Goal: Information Seeking & Learning: Learn about a topic

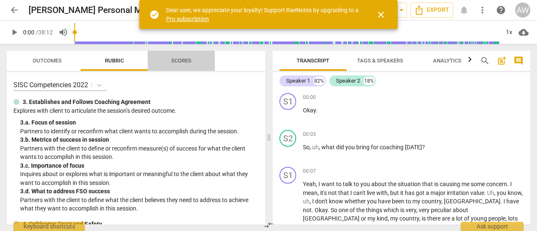
click at [186, 59] on span "Scores" at bounding box center [181, 60] width 20 height 6
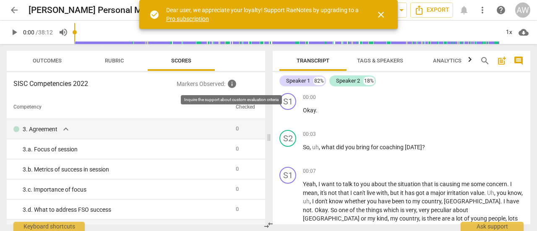
click at [232, 84] on span "info" at bounding box center [232, 84] width 10 height 10
click at [206, 84] on p "Markers Observed : info" at bounding box center [218, 84] width 82 height 10
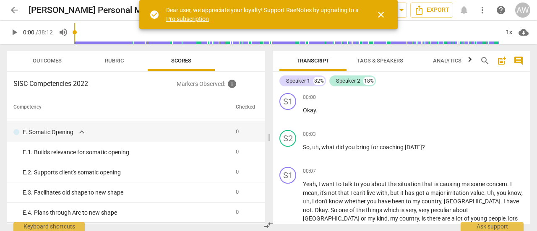
scroll to position [1265, 0]
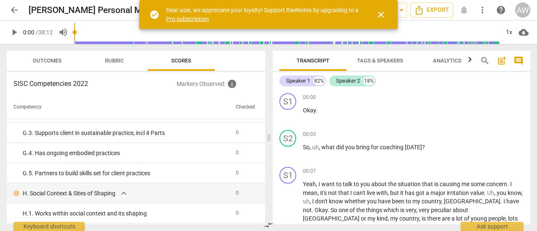
drag, startPoint x: 265, startPoint y: 186, endPoint x: 264, endPoint y: 114, distance: 72.2
click at [264, 114] on div "Outcomes Rubric Scores SISC Competencies 2022 Markers Observed : info Competenc…" at bounding box center [134, 137] width 269 height 187
click at [380, 12] on span "close" at bounding box center [381, 15] width 10 height 10
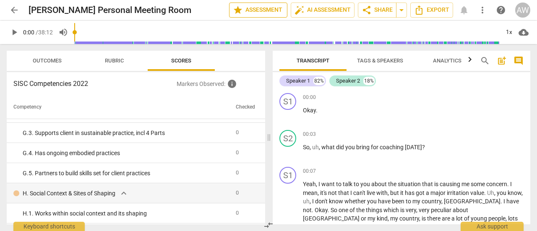
click at [262, 8] on span "star Assessment" at bounding box center [258, 10] width 51 height 10
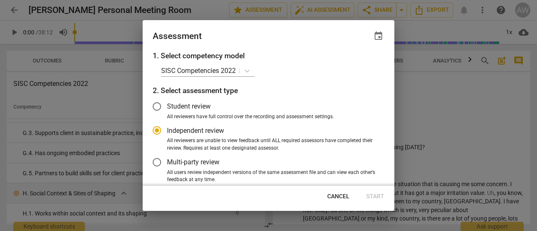
click at [342, 195] on span "Cancel" at bounding box center [338, 197] width 22 height 8
radio input "false"
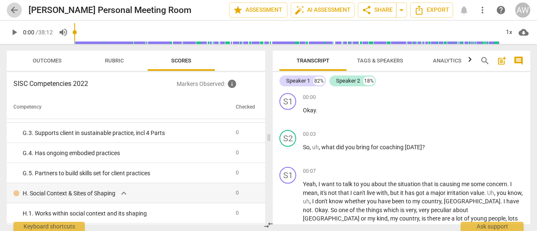
click at [14, 8] on span "arrow_back" at bounding box center [14, 10] width 10 height 10
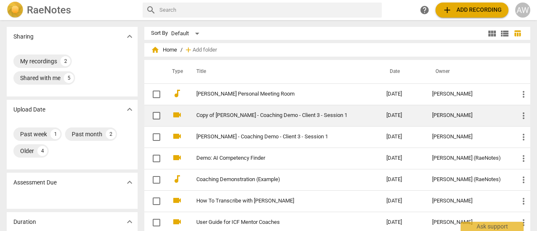
click at [277, 113] on link "Copy of [PERSON_NAME] - Coaching Demo - Client 3 - Session 1" at bounding box center [276, 115] width 160 height 6
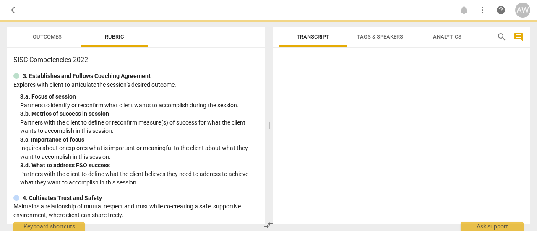
click at [277, 113] on div at bounding box center [402, 138] width 258 height 173
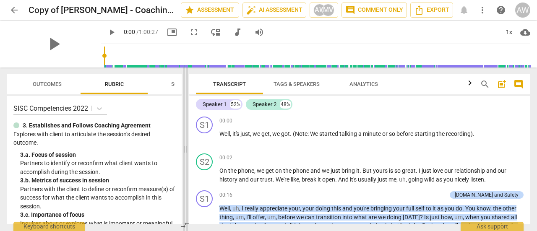
drag, startPoint x: 269, startPoint y: 153, endPoint x: 187, endPoint y: 153, distance: 82.7
click at [187, 153] on span at bounding box center [185, 150] width 5 height 164
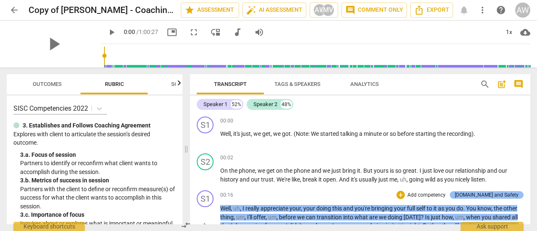
click at [496, 193] on div "[DOMAIN_NAME] and Safety" at bounding box center [487, 195] width 64 height 8
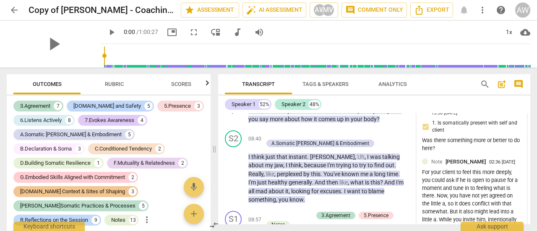
scroll to position [1343, 0]
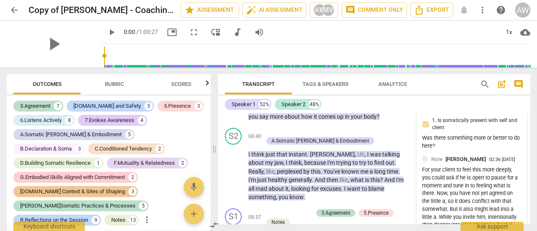
click at [488, 140] on div "Was there something more or better to do here?" at bounding box center [471, 142] width 99 height 16
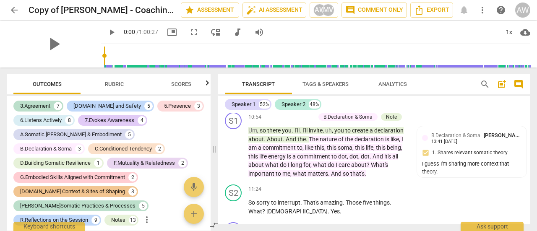
scroll to position [1846, 0]
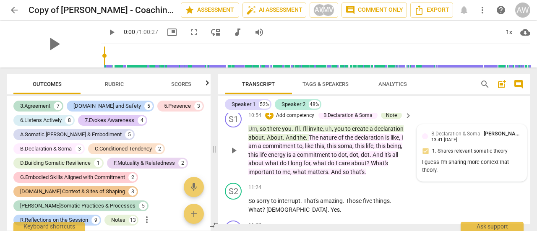
click at [480, 175] on div "B.Declaration & Soma [PERSON_NAME] 13:41 [DATE] 1. Shares relevant somatic theo…" at bounding box center [471, 153] width 99 height 47
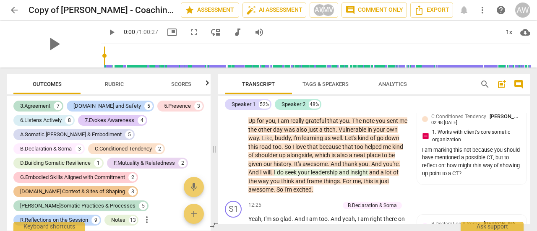
scroll to position [2057, 0]
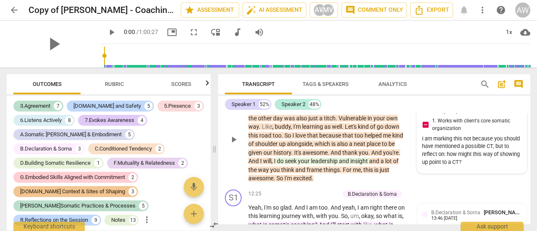
click at [488, 167] on div "I am marking this not because you should have mentioned a possible CT, but to r…" at bounding box center [471, 150] width 99 height 31
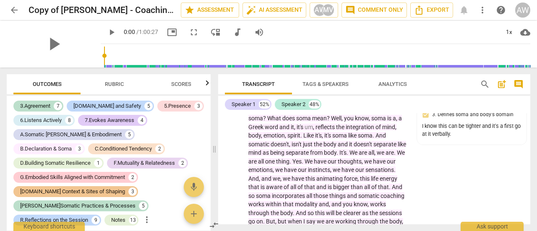
scroll to position [2071, 0]
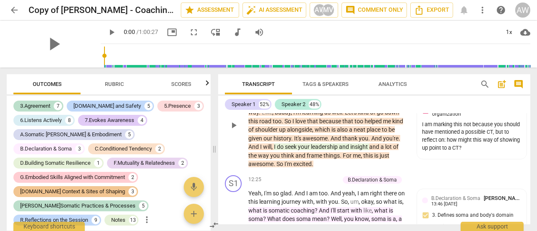
click at [468, 172] on div "S2 play_arrow pause 11:54 + Add competency C.Conditioned Tendency Note keyboard…" at bounding box center [374, 118] width 312 height 107
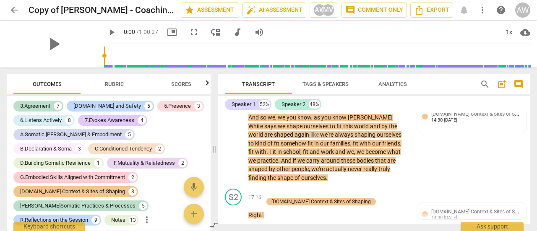
scroll to position [2776, 0]
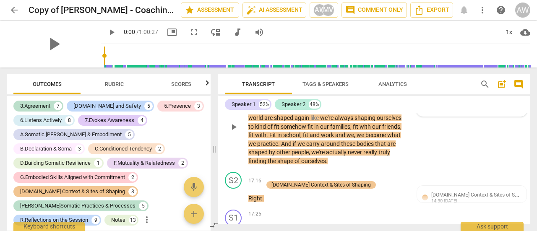
click at [475, 106] on div "[DOMAIN_NAME] Context & Sites of Shaping [PERSON_NAME] 14:30 [DATE]" at bounding box center [476, 99] width 90 height 13
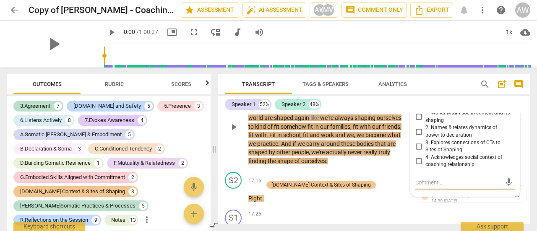
click at [392, 169] on div "S1 play_arrow pause 16:41 + Add competency [DOMAIN_NAME] Context & Sites of Sha…" at bounding box center [374, 120] width 312 height 98
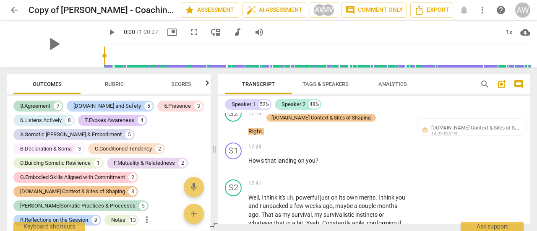
scroll to position [2843, 0]
click at [410, 176] on div "S1 play_arrow pause 17:25 + Add competency keyboard_arrow_right How's that land…" at bounding box center [374, 157] width 312 height 37
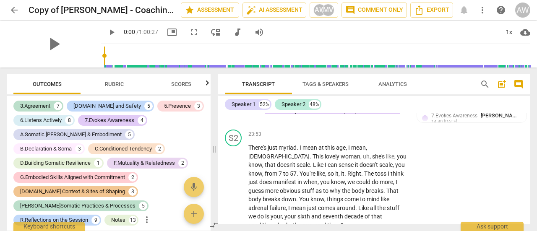
scroll to position [4007, 0]
click at [481, 124] on div "7.Evokes Awareness [PERSON_NAME] 14:40 [DATE]" at bounding box center [476, 117] width 90 height 13
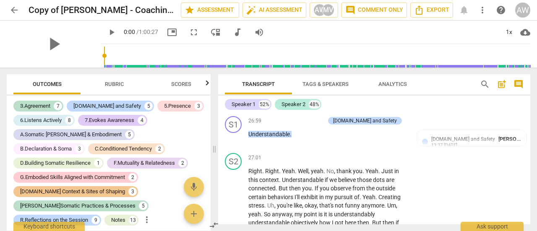
scroll to position [4746, 0]
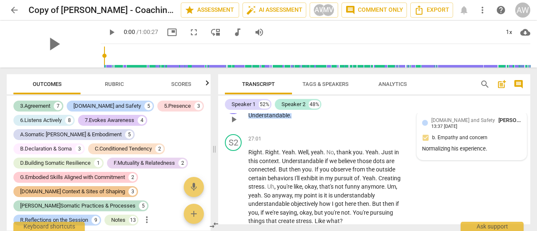
click at [499, 123] on span "[PERSON_NAME]" at bounding box center [519, 120] width 40 height 6
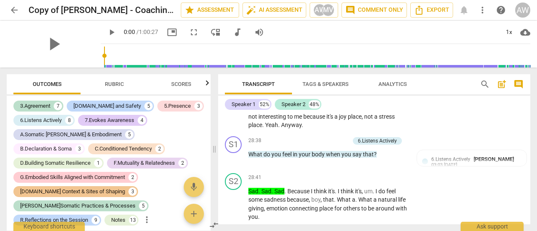
scroll to position [5192, 0]
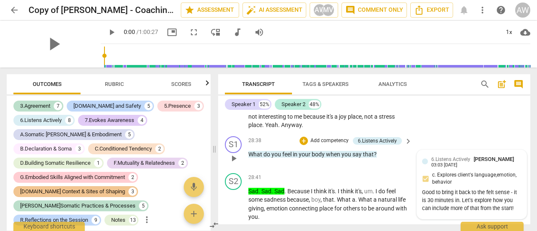
click at [486, 162] on span "[PERSON_NAME]" at bounding box center [494, 159] width 40 height 6
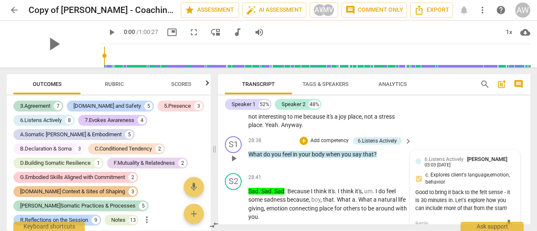
click at [468, 163] on div "6.Listens Actively Marietta Vis" at bounding box center [468, 159] width 86 height 8
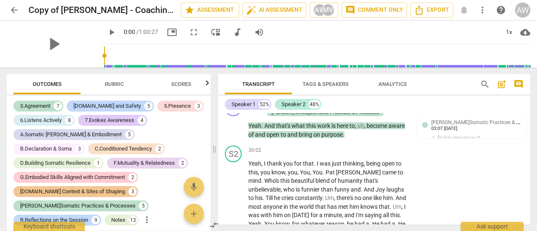
scroll to position [5591, 0]
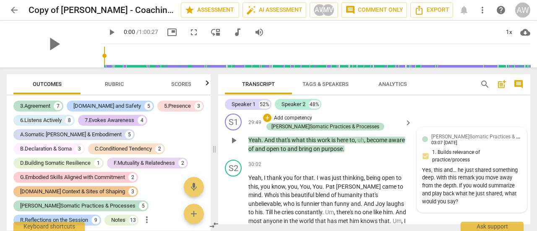
click at [487, 146] on div "[PERSON_NAME]Somatic Practices & Processes Marietta Vis 03:07 [DATE]" at bounding box center [476, 139] width 90 height 13
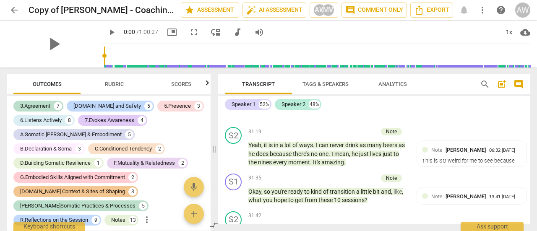
scroll to position [5893, 0]
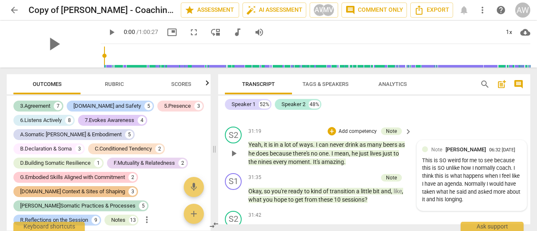
click at [481, 154] on div "Note [PERSON_NAME] 06:32 [DATE]" at bounding box center [476, 150] width 90 height 8
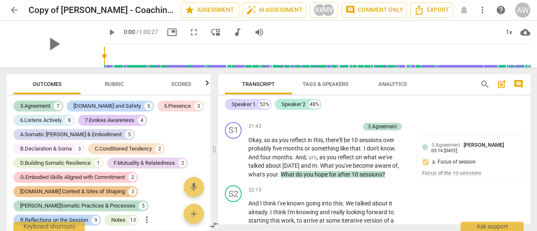
scroll to position [6022, 0]
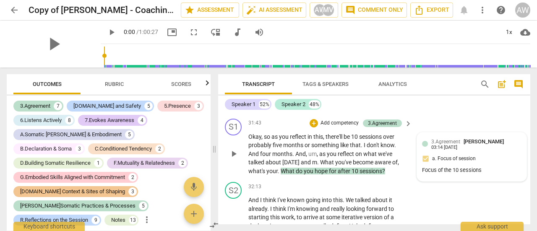
click at [496, 160] on div "3.Agreement Marietta Vis 03:14 [DATE] a. Focus of session Focus of the 10 sessi…" at bounding box center [471, 157] width 99 height 39
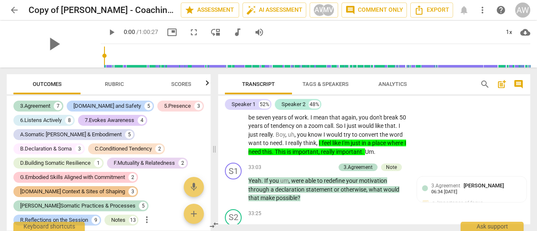
scroll to position [6182, 0]
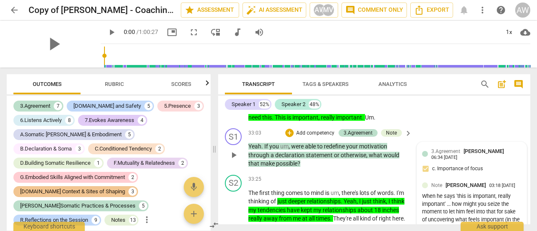
click at [486, 166] on div "3.Agreement [PERSON_NAME] 06:34 [DATE] c. Importance of focus" at bounding box center [471, 162] width 99 height 31
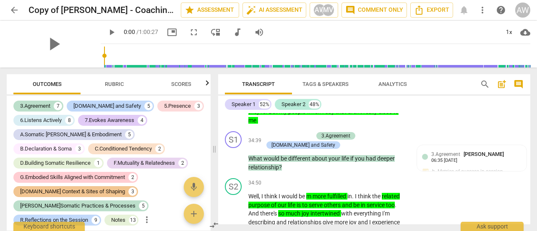
scroll to position [6436, 0]
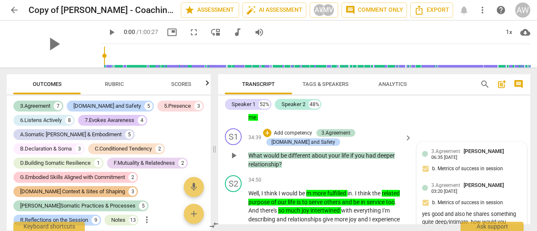
click at [498, 165] on div "3.Agreement [PERSON_NAME] 06:35 [DATE] b. Metrics of success in session" at bounding box center [471, 162] width 99 height 31
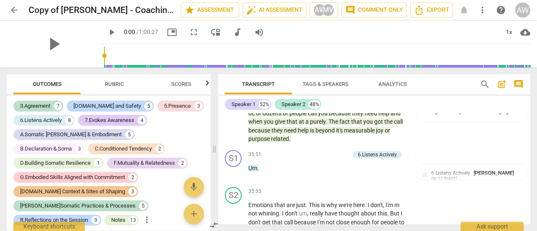
scroll to position [6653, 0]
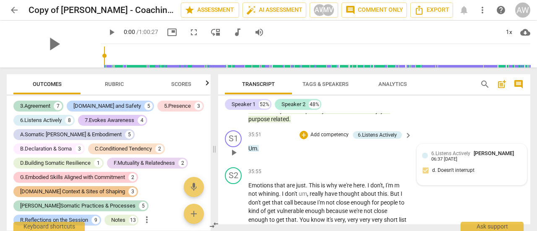
click at [496, 158] on div "6.Listens Actively [PERSON_NAME] 06:37 [DATE]" at bounding box center [476, 155] width 90 height 13
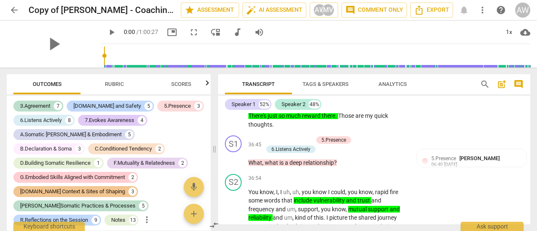
scroll to position [6802, 0]
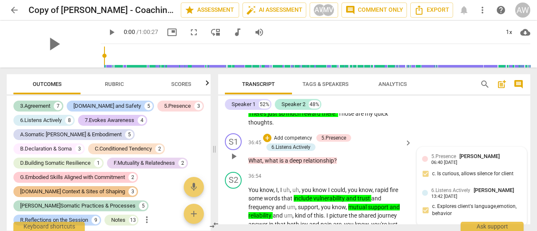
click at [493, 163] on div "5.Presence [PERSON_NAME] 06:40 [DATE]" at bounding box center [476, 158] width 90 height 13
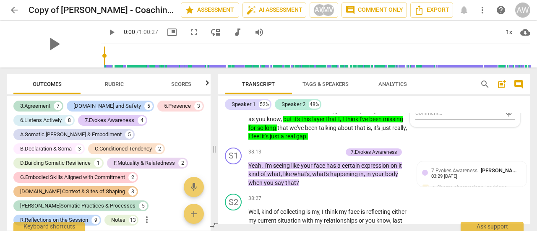
scroll to position [7017, 0]
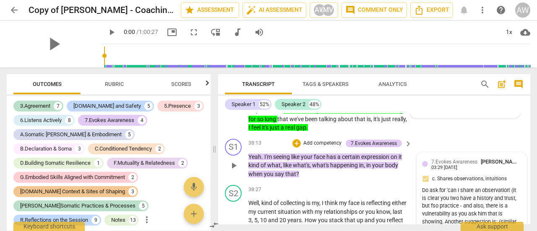
click at [481, 168] on div "7.Evokes Awareness [PERSON_NAME] Vis 03:29 [DATE]" at bounding box center [476, 164] width 90 height 13
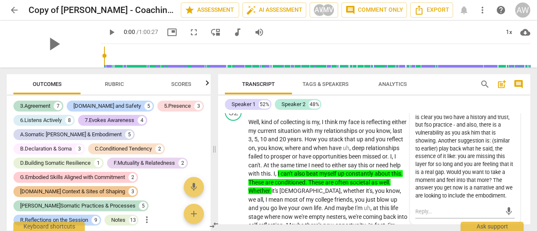
scroll to position [7103, 0]
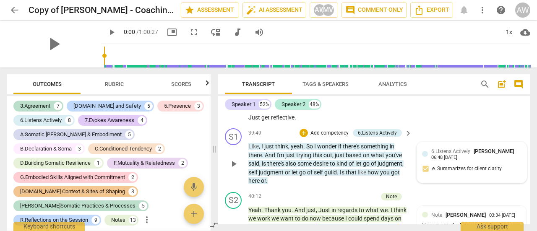
click at [505, 168] on div "6.Listens Actively [PERSON_NAME] 06:48 [DATE] e. Summarizes for client clarity" at bounding box center [471, 162] width 99 height 31
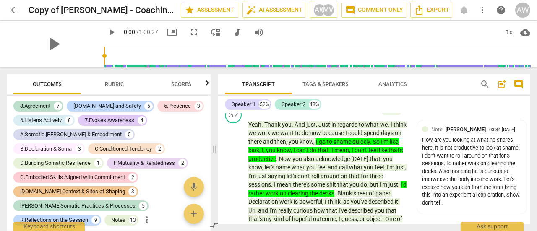
scroll to position [7368, 0]
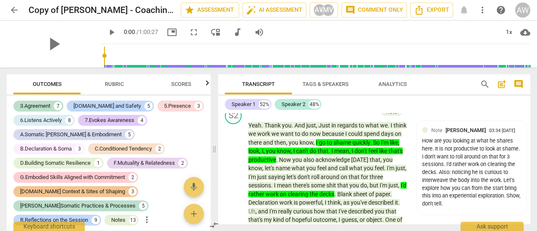
click at [537, 186] on div "Transcript Tags & Speakers Analytics search post_add comment Speaker 1 52% Spea…" at bounding box center [376, 150] width 322 height 164
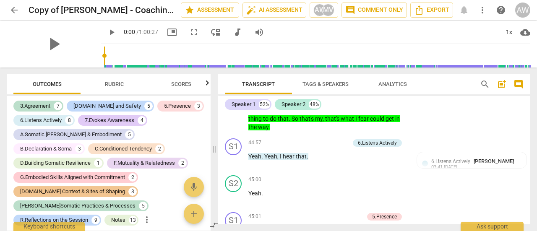
scroll to position [8282, 0]
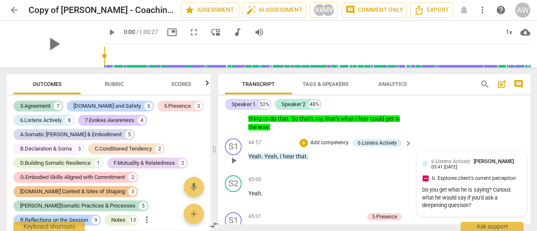
click at [497, 170] on div "6.Listens Actively Marietta Vis 03:41 [DATE]" at bounding box center [476, 163] width 90 height 13
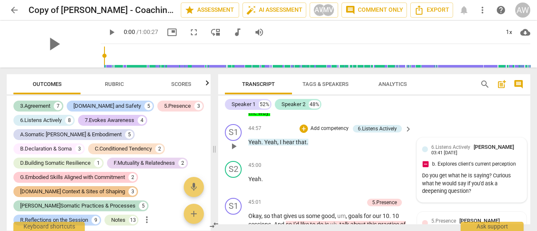
scroll to position [8294, 0]
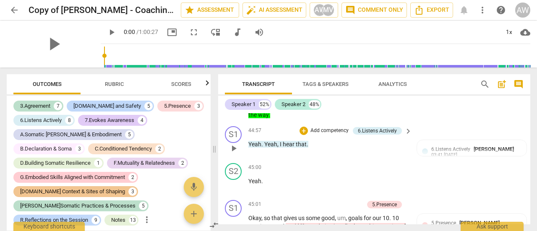
click at [495, 132] on div "S1 play_arrow pause 44:57 + Add competency 6.Listens Actively keyboard_arrow_ri…" at bounding box center [374, 141] width 312 height 37
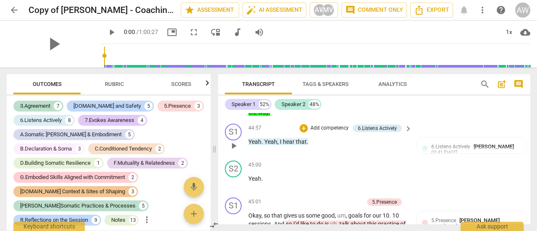
scroll to position [8295, 0]
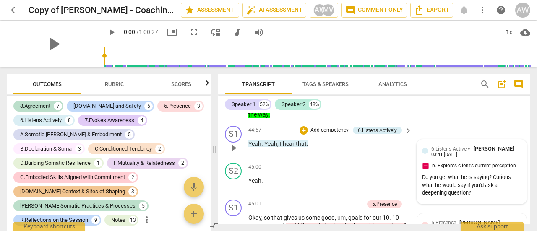
click at [501, 152] on span "[PERSON_NAME]" at bounding box center [494, 149] width 40 height 6
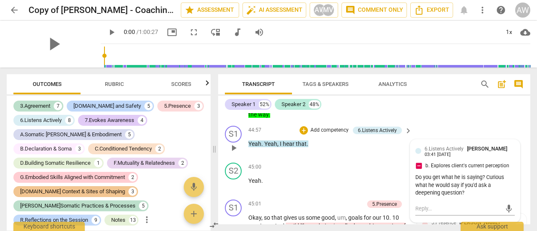
click at [485, 136] on div "S1 play_arrow pause 44:57 + Add competency 6.Listens Actively keyboard_arrow_ri…" at bounding box center [374, 141] width 312 height 37
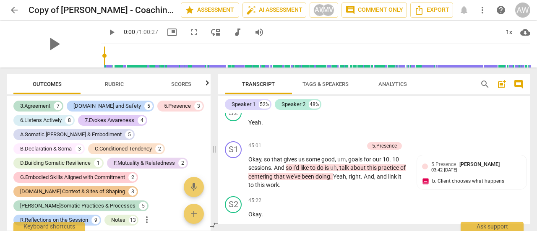
scroll to position [8364, 0]
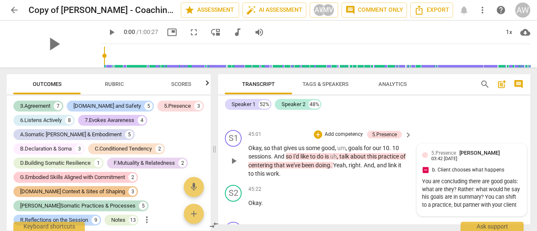
click at [501, 173] on div "5.Presence Marietta Vis 03:42 [DATE] b. Client chooses what happens You are con…" at bounding box center [471, 180] width 99 height 62
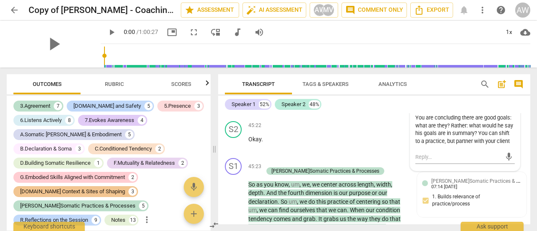
scroll to position [8440, 0]
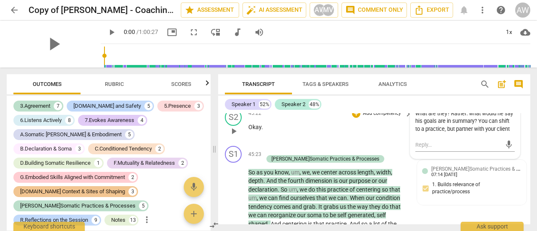
click at [393, 139] on div "45:22 + Add competency keyboard_arrow_right Okay ." at bounding box center [330, 124] width 164 height 30
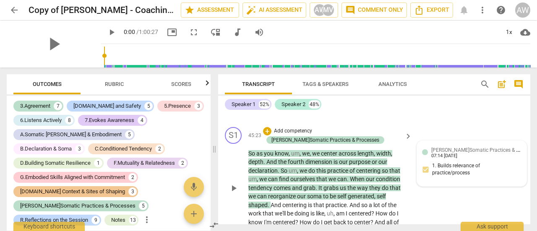
click at [502, 175] on div "[PERSON_NAME]Somatic Practices & Processes [PERSON_NAME] 07:14 [DATE] 1. Builds…" at bounding box center [471, 164] width 99 height 36
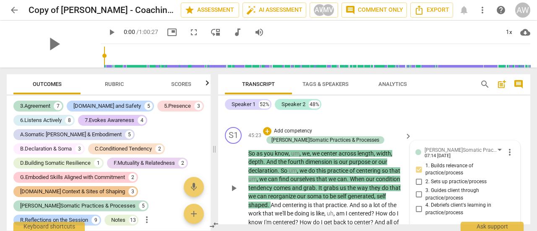
scroll to position [8530, 0]
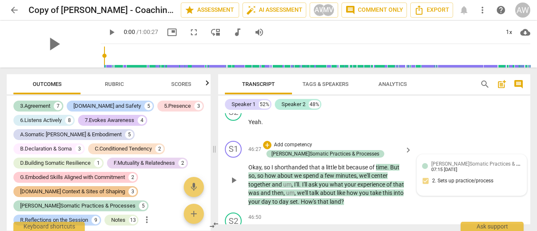
click at [508, 184] on div "[PERSON_NAME]Somatic Practices & Processes [PERSON_NAME] 07:15 [DATE] 2. Sets u…" at bounding box center [471, 175] width 99 height 31
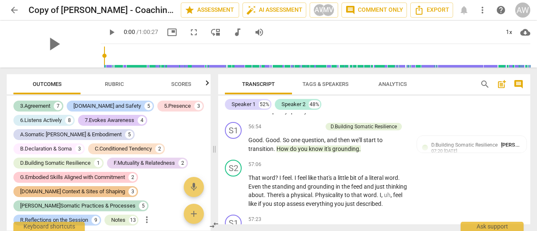
scroll to position [9823, 0]
click at [493, 156] on div "S1 play_arrow pause 56:54 + Add competency D.Building Somatic Resilience keyboa…" at bounding box center [374, 137] width 312 height 38
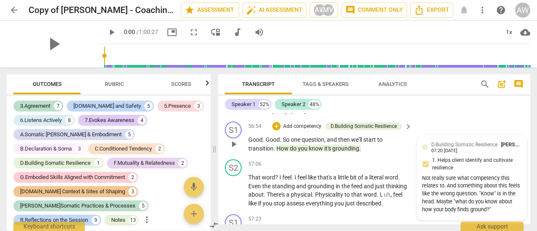
click at [482, 148] on span "D.Building Somatic Resilience" at bounding box center [464, 145] width 66 height 6
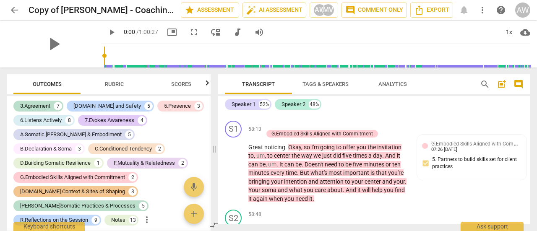
scroll to position [10184, 0]
click at [494, 152] on div "G.Embodied Skills Aligned with Commitment [PERSON_NAME] 07:26 [DATE]" at bounding box center [476, 145] width 90 height 13
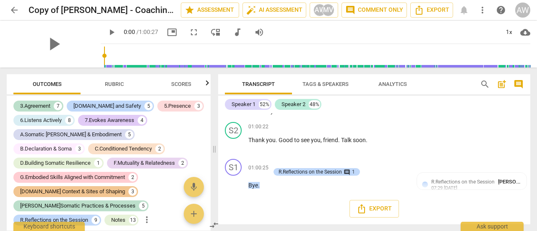
scroll to position [10790, 0]
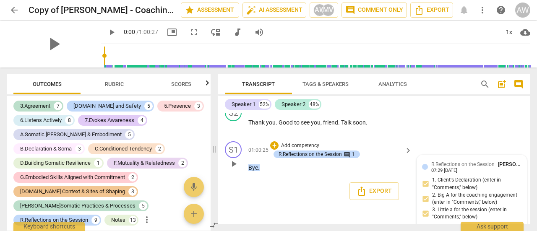
click at [491, 167] on span "R.Reflections on the Session" at bounding box center [462, 165] width 63 height 6
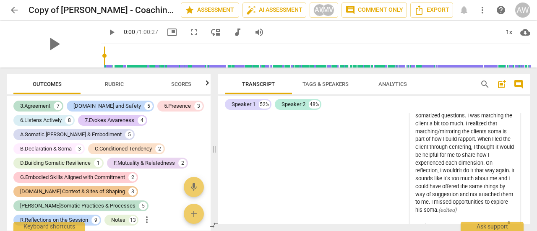
scroll to position [13156, 0]
